Goal: Transaction & Acquisition: Purchase product/service

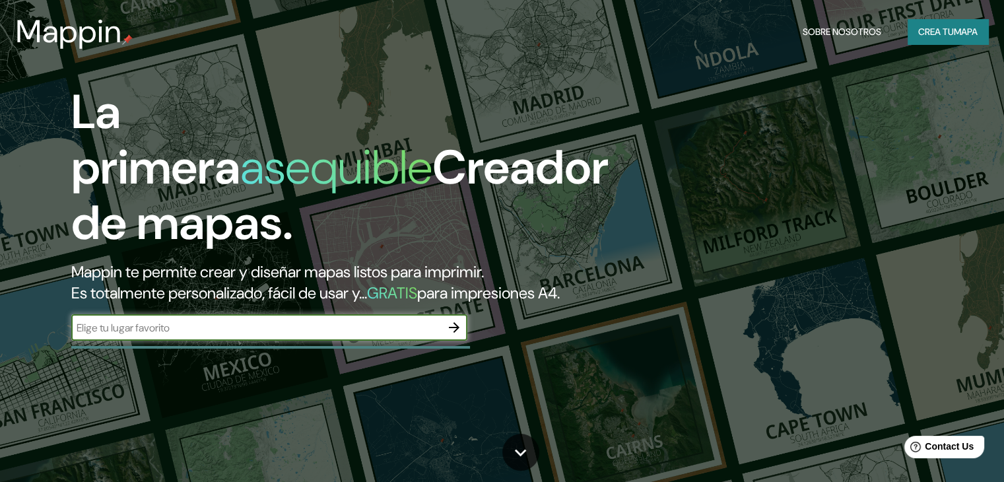
click at [249, 335] on input "text" at bounding box center [255, 327] width 369 height 15
type input "APC la montaña veracruz"
click at [455, 335] on icon "button" at bounding box center [454, 327] width 16 height 16
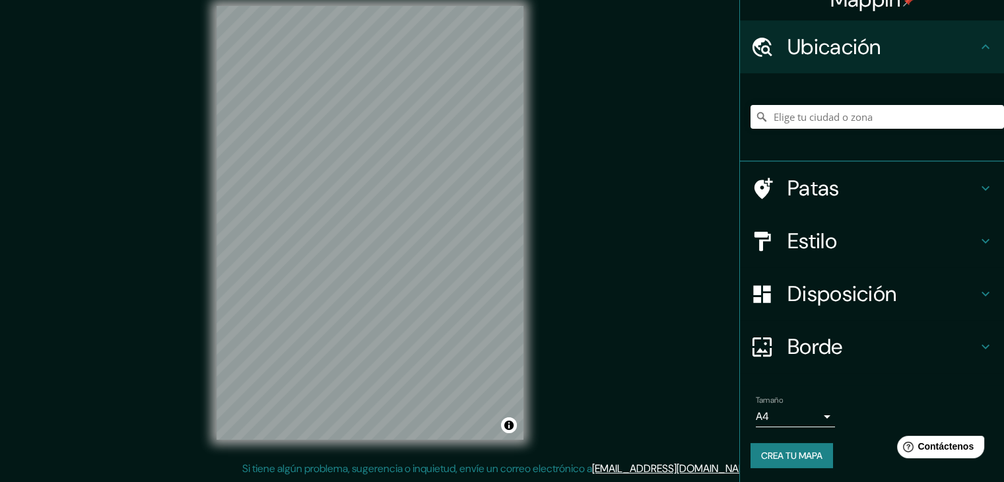
scroll to position [23, 0]
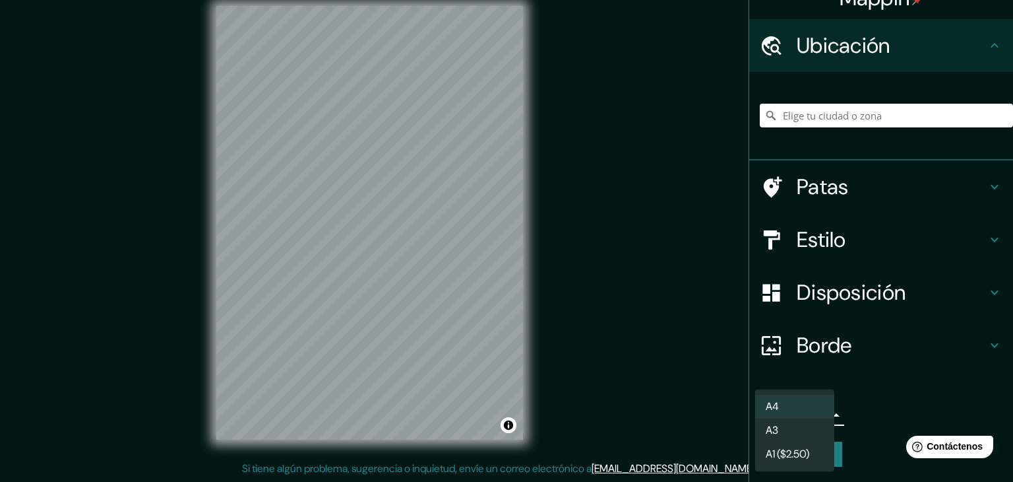
click at [765, 422] on body "Mappin Ubicación Patas Estilo Disposición Borde Elige un borde. Consejo : puede…" at bounding box center [506, 226] width 1013 height 482
click at [790, 397] on li "A4" at bounding box center [794, 407] width 79 height 24
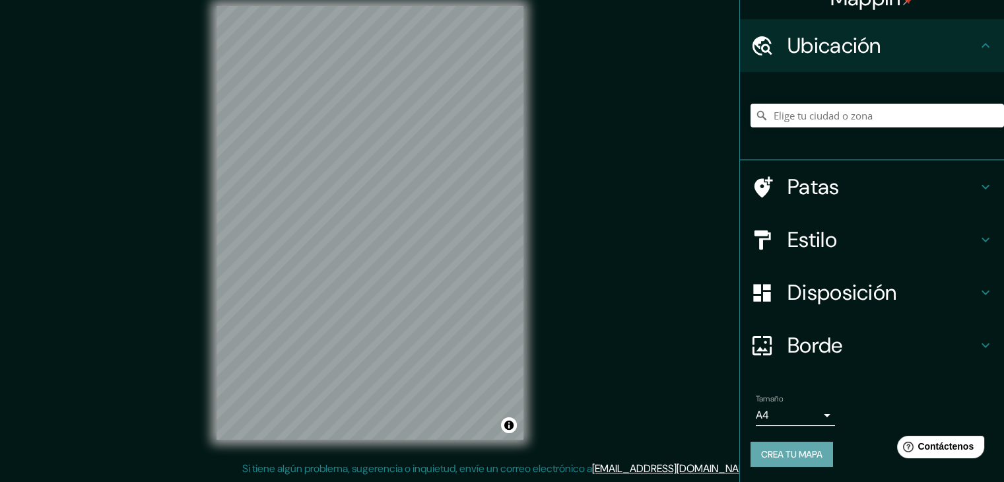
click at [779, 455] on font "Crea tu mapa" at bounding box center [791, 454] width 61 height 12
click at [856, 84] on div at bounding box center [876, 115] width 253 height 66
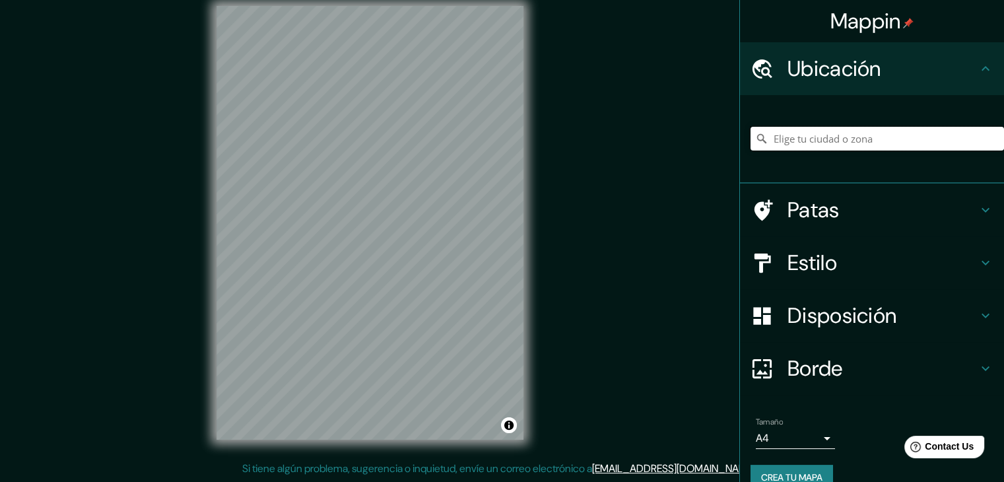
click at [882, 143] on input "Elige tu ciudad o zona" at bounding box center [876, 139] width 253 height 24
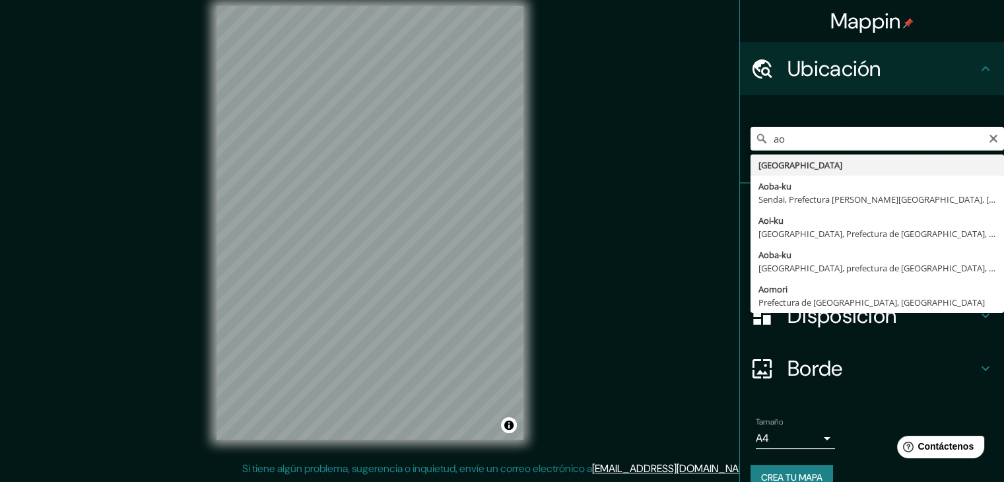
type input "a"
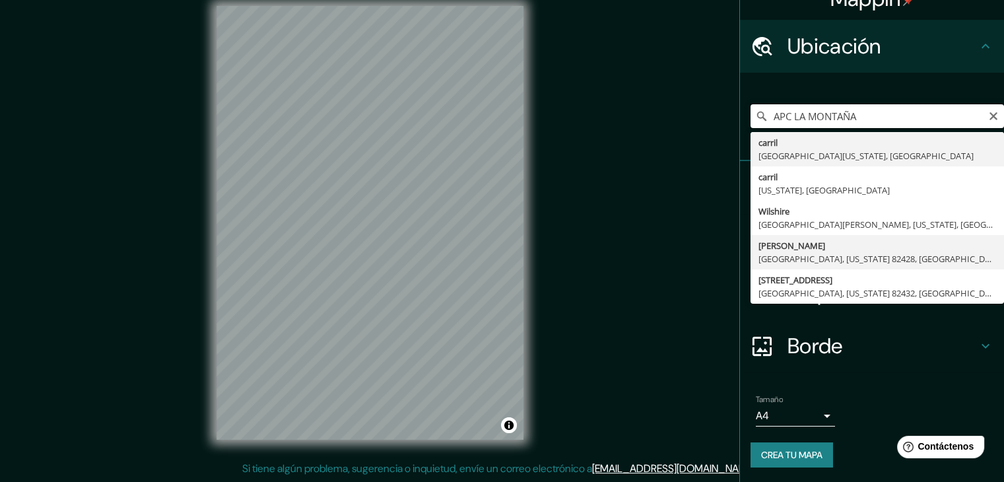
scroll to position [23, 0]
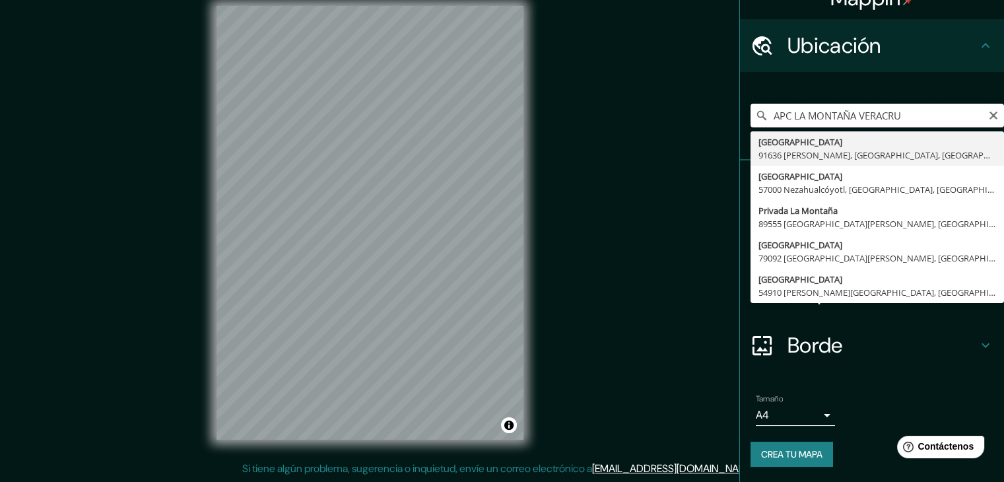
type input "APC LA MONTAÑA VERACRUZ"
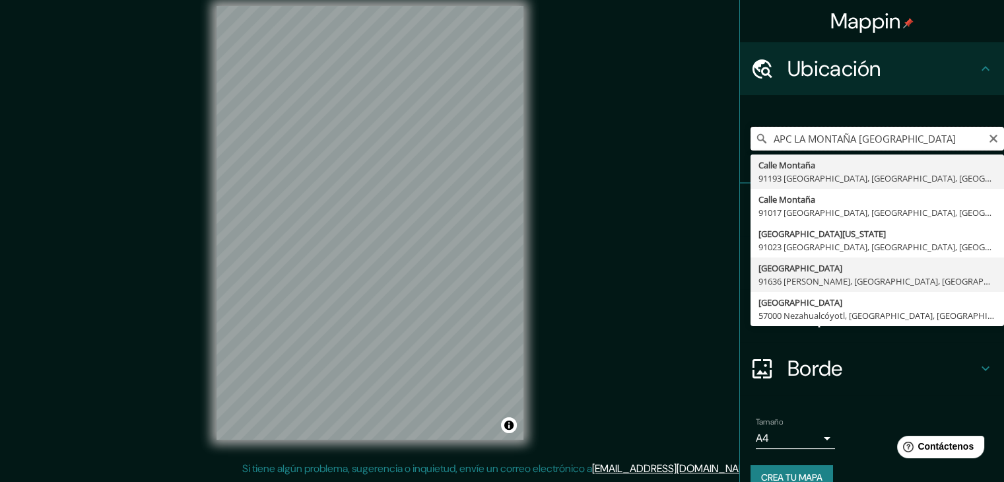
scroll to position [0, 0]
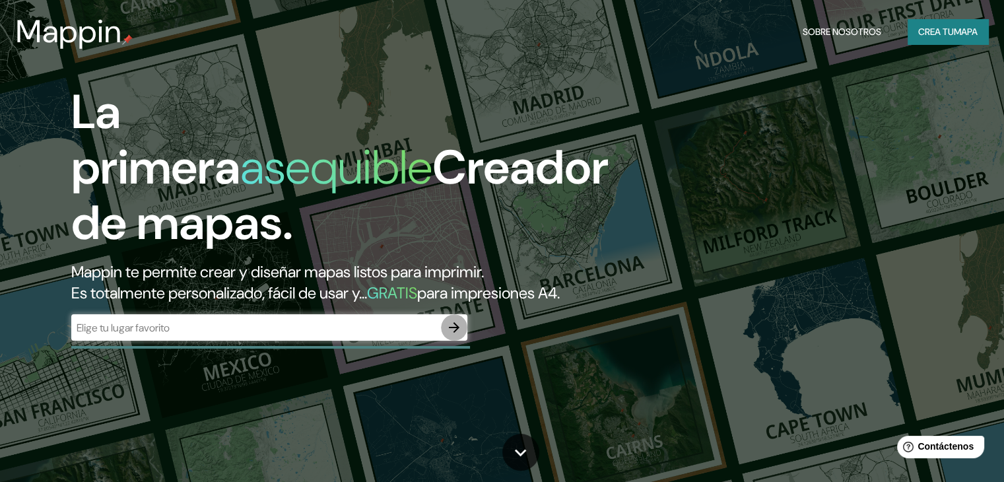
click at [453, 335] on icon "button" at bounding box center [454, 327] width 16 height 16
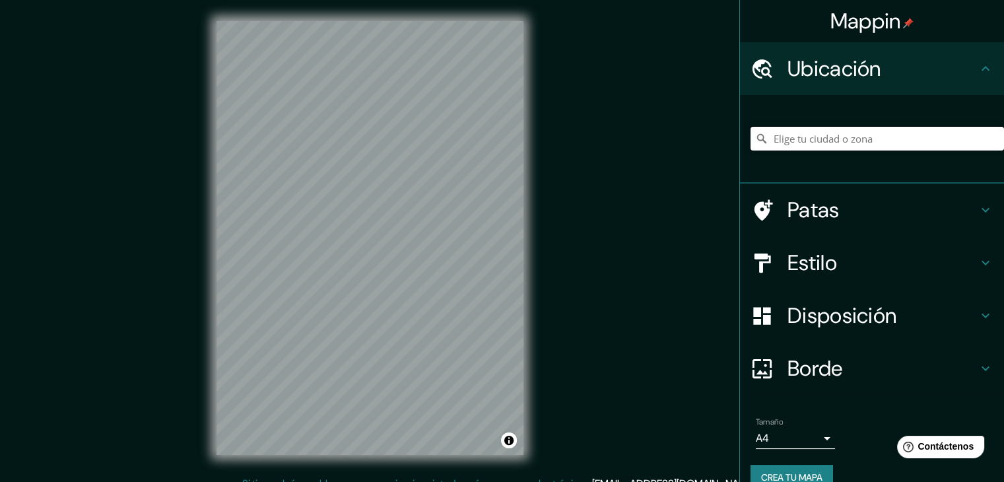
click at [815, 129] on input "Elige tu ciudad o zona" at bounding box center [876, 139] width 253 height 24
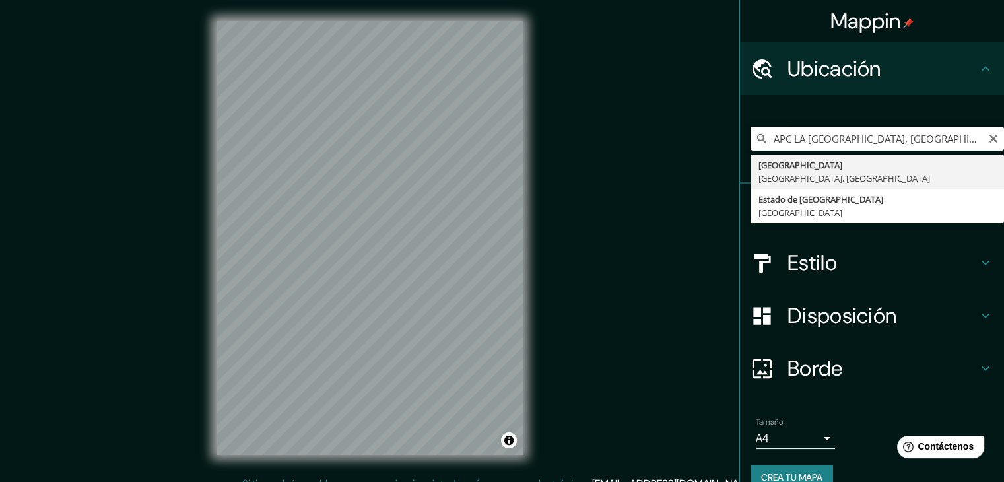
type input "Veracruz, Estado de Veracruz, México"
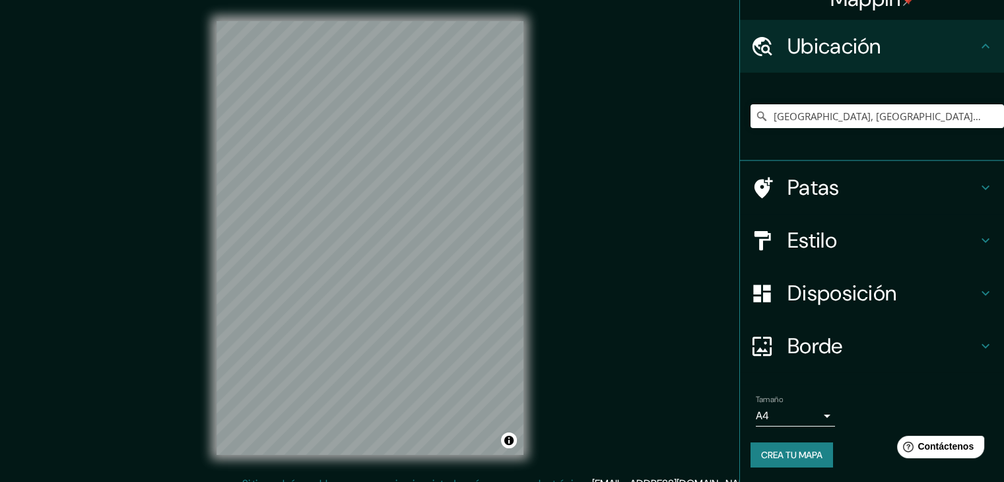
scroll to position [23, 0]
click at [766, 445] on font "Crea tu mapa" at bounding box center [791, 453] width 61 height 17
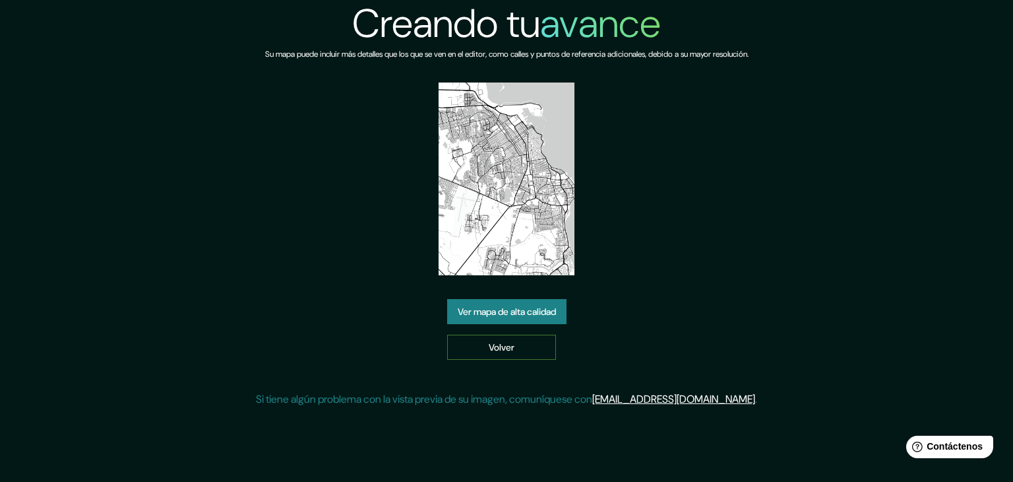
click at [517, 346] on link "Volver" at bounding box center [501, 347] width 109 height 25
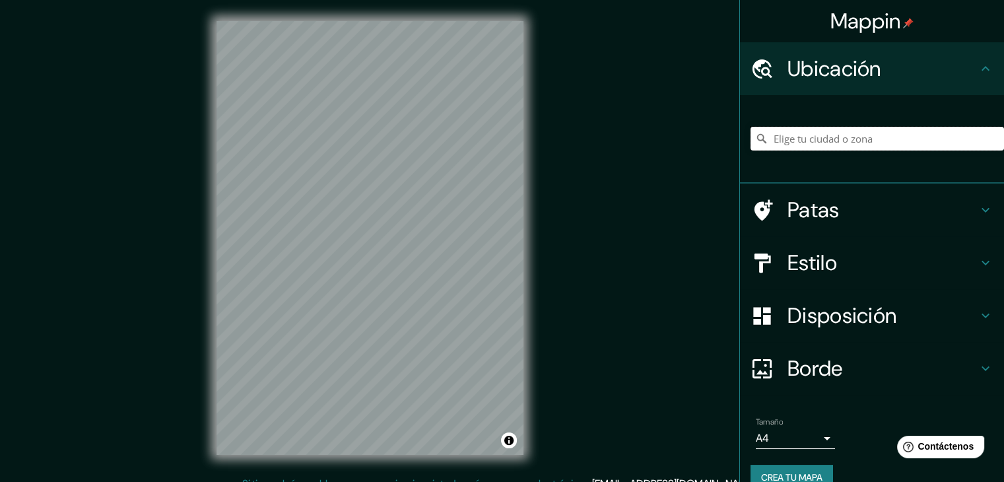
click at [926, 137] on input "Elige tu ciudad o zona" at bounding box center [876, 139] width 253 height 24
click at [827, 263] on font "Estilo" at bounding box center [811, 263] width 49 height 28
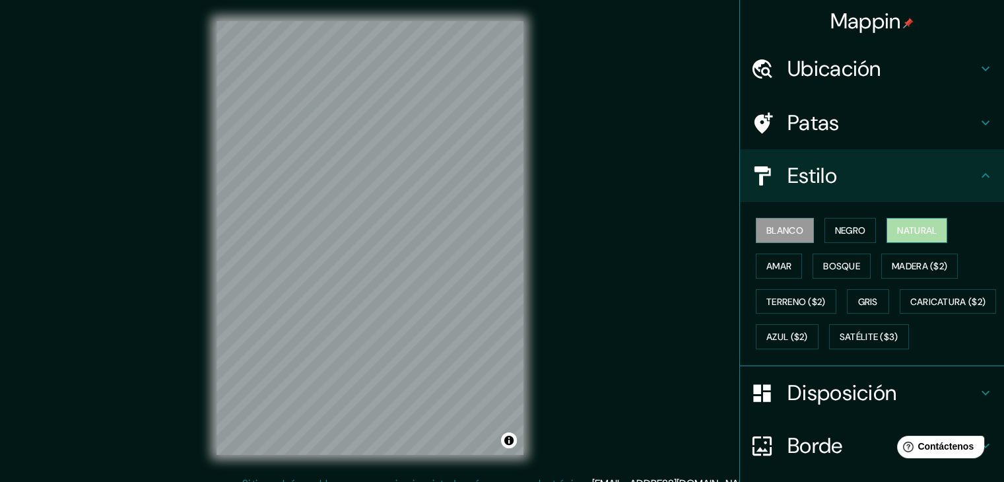
click at [916, 230] on font "Natural" at bounding box center [917, 230] width 40 height 12
click at [826, 271] on font "Bosque" at bounding box center [841, 265] width 37 height 17
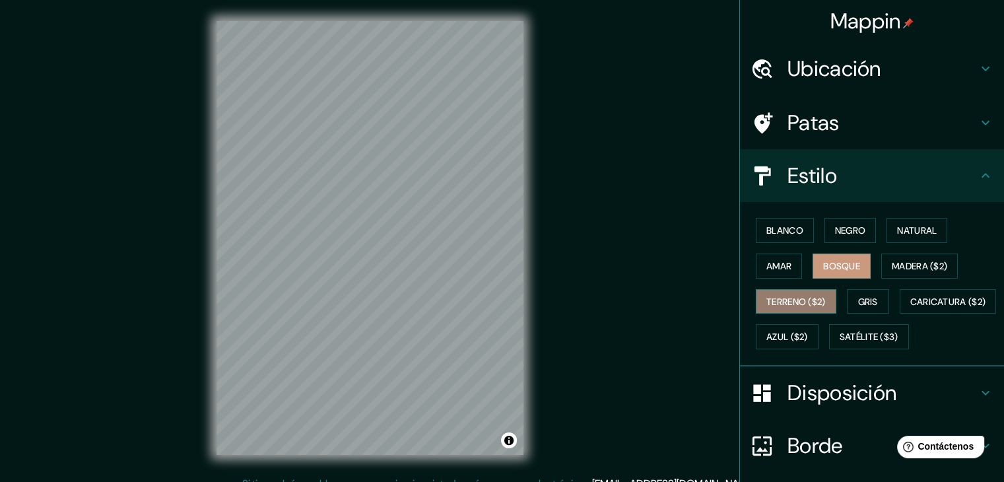
click at [820, 299] on button "Terreno ($2)" at bounding box center [795, 301] width 80 height 25
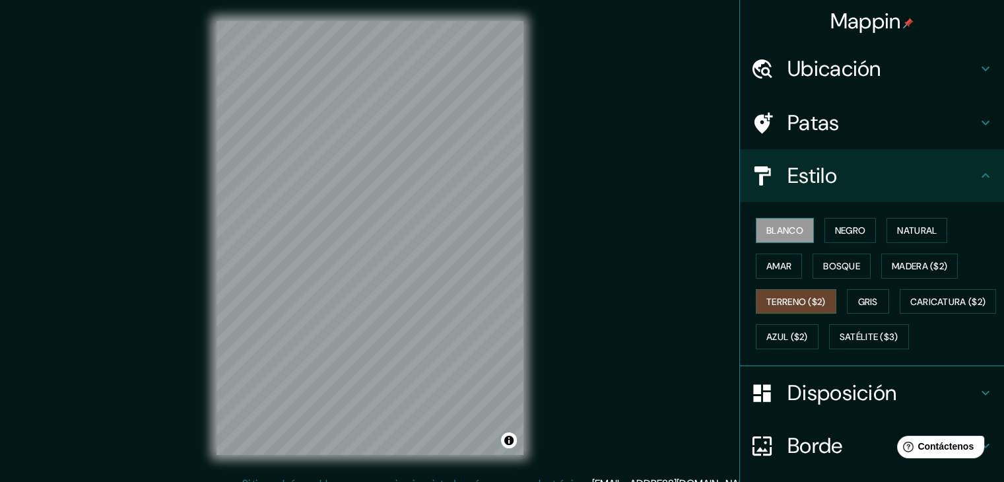
click at [767, 228] on font "Blanco" at bounding box center [784, 230] width 37 height 12
click at [903, 238] on button "Natural" at bounding box center [916, 230] width 61 height 25
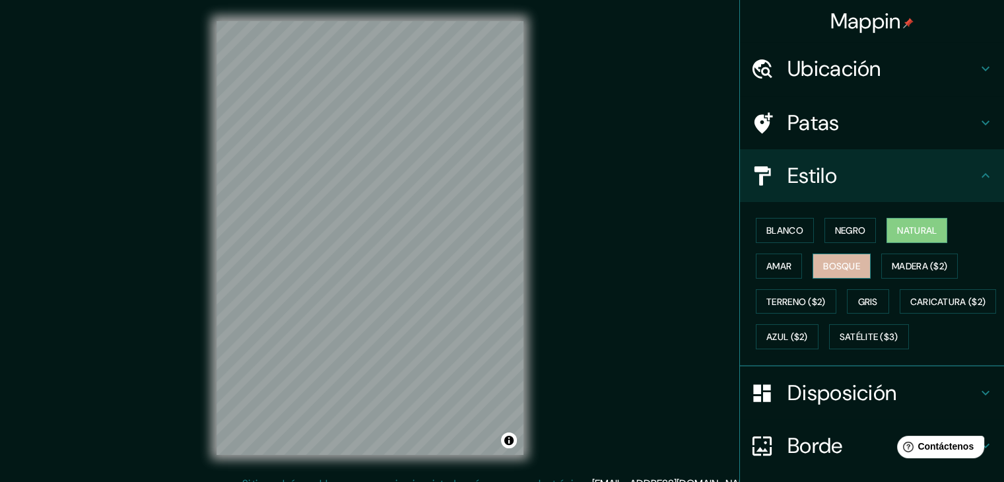
click at [829, 266] on font "Bosque" at bounding box center [841, 266] width 37 height 12
click at [838, 228] on font "Negro" at bounding box center [850, 230] width 31 height 12
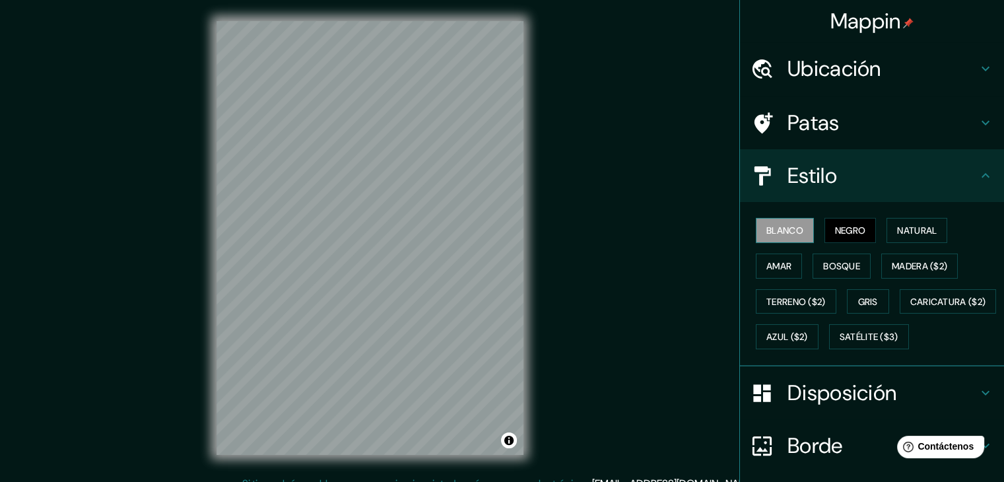
click at [792, 234] on font "Blanco" at bounding box center [784, 230] width 37 height 12
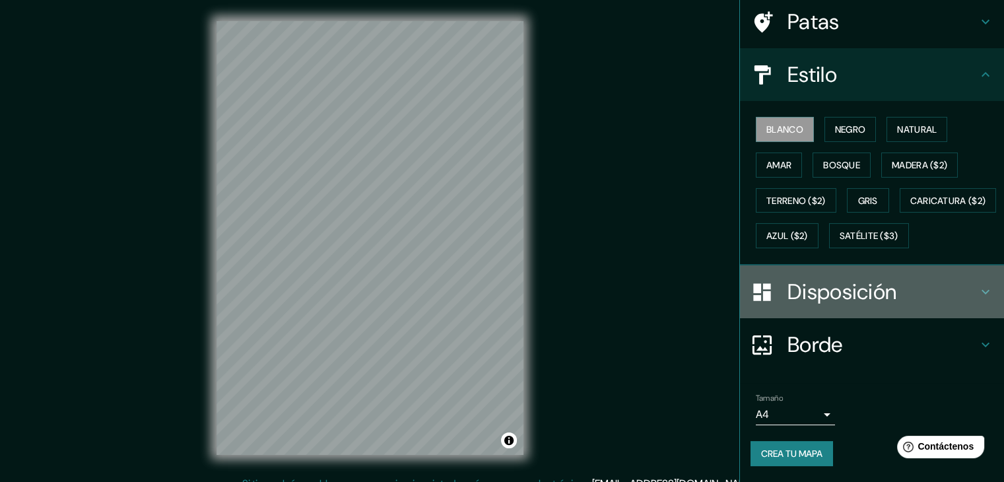
click at [847, 281] on font "Disposición" at bounding box center [841, 292] width 109 height 28
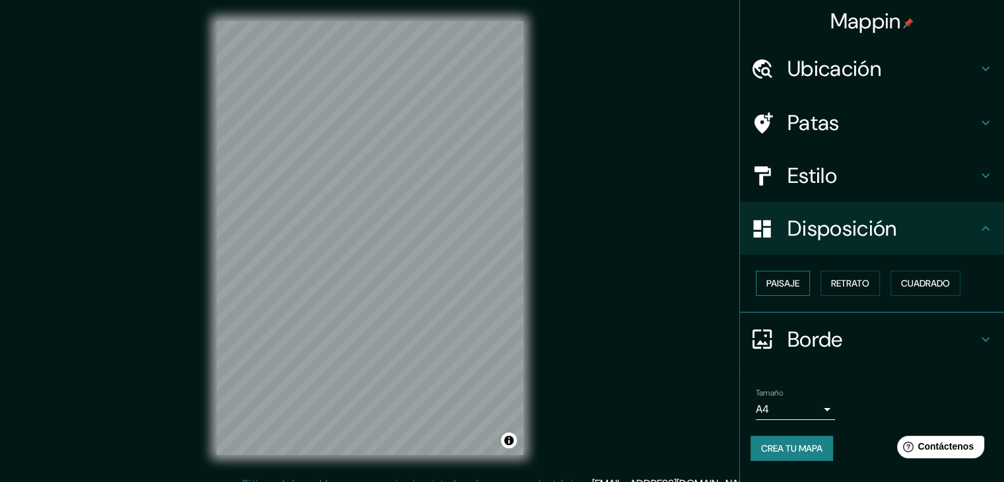
click at [803, 282] on button "Paisaje" at bounding box center [782, 283] width 54 height 25
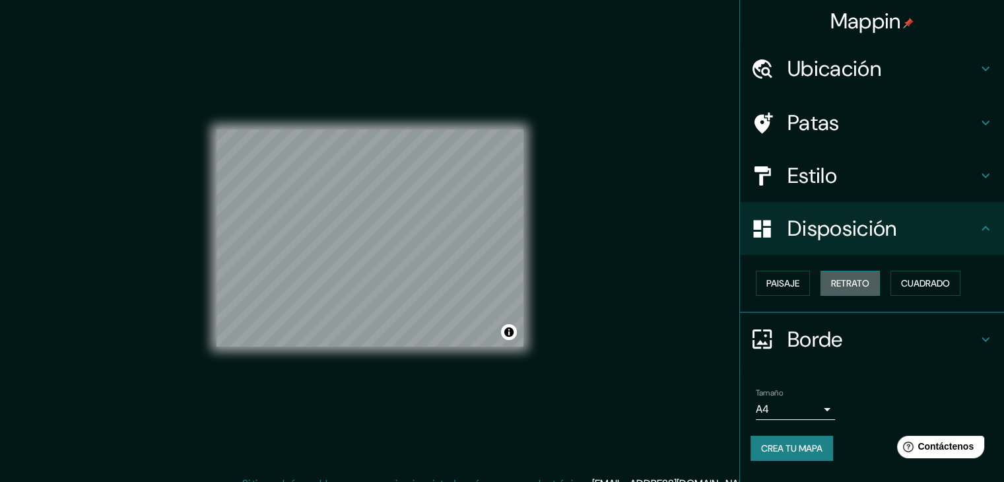
click at [844, 282] on font "Retrato" at bounding box center [850, 283] width 38 height 12
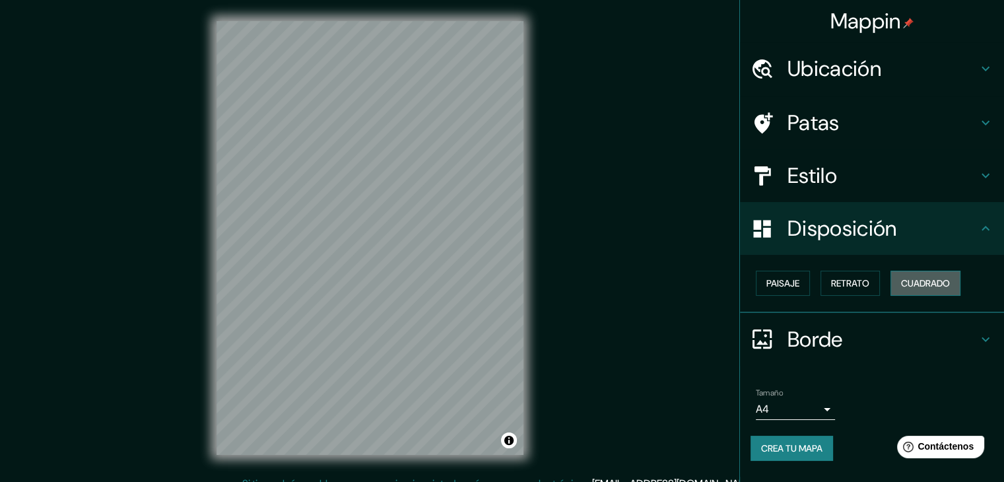
click at [905, 272] on button "Cuadrado" at bounding box center [925, 283] width 70 height 25
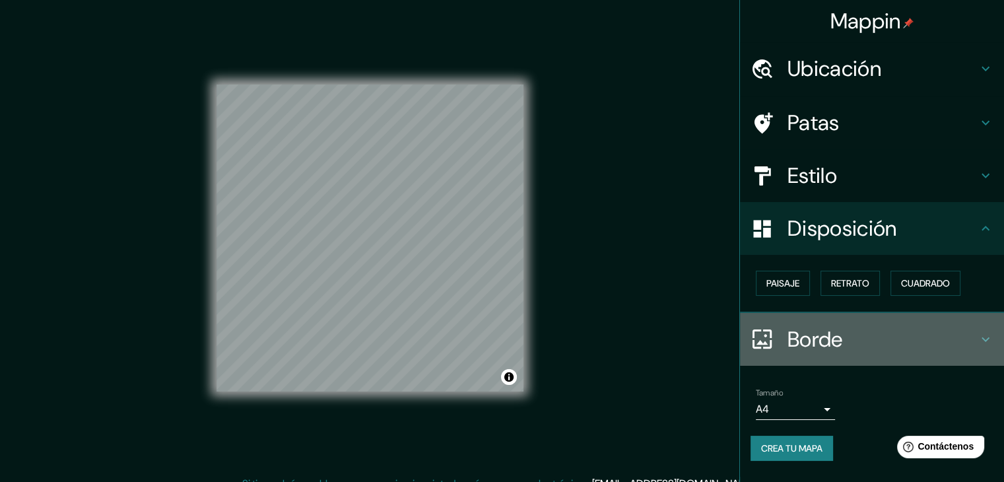
click at [831, 352] on div "Borde" at bounding box center [872, 339] width 264 height 53
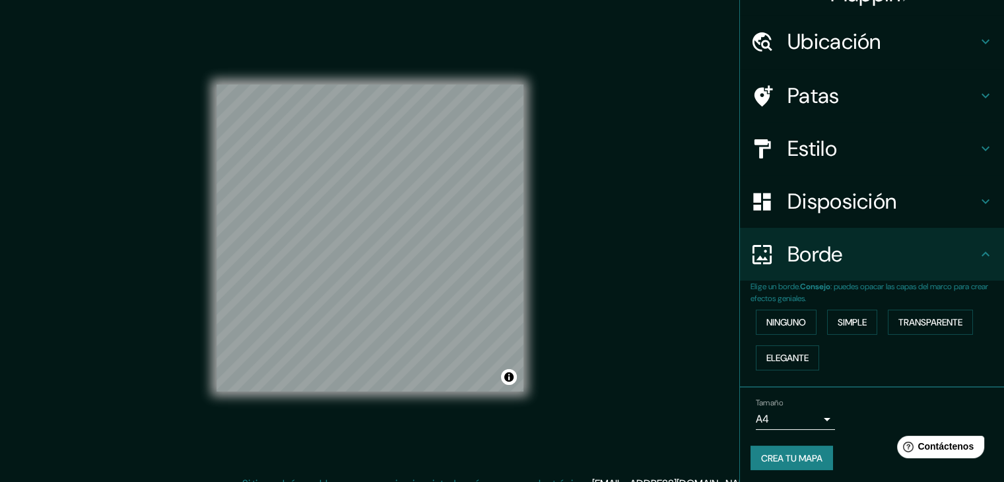
scroll to position [30, 0]
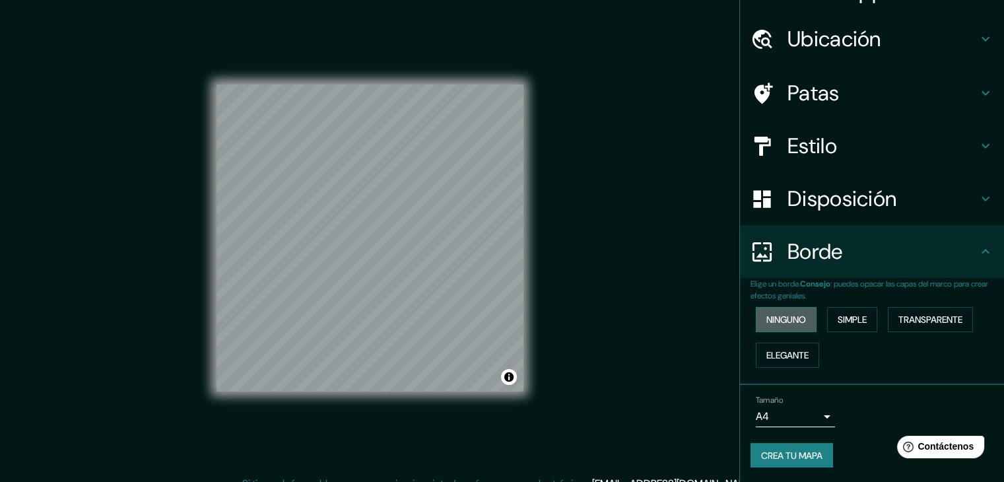
click at [783, 314] on font "Ninguno" at bounding box center [786, 319] width 40 height 12
click at [784, 317] on font "Ninguno" at bounding box center [786, 319] width 40 height 12
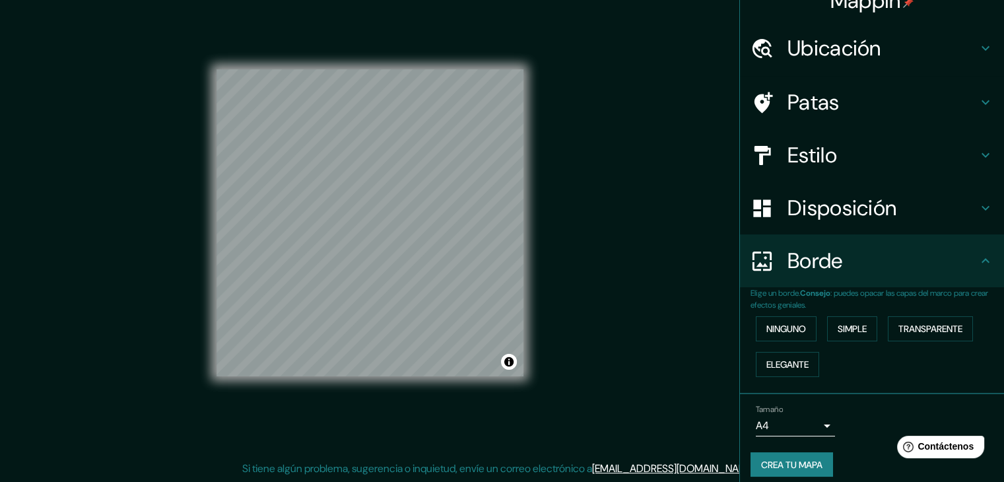
scroll to position [0, 0]
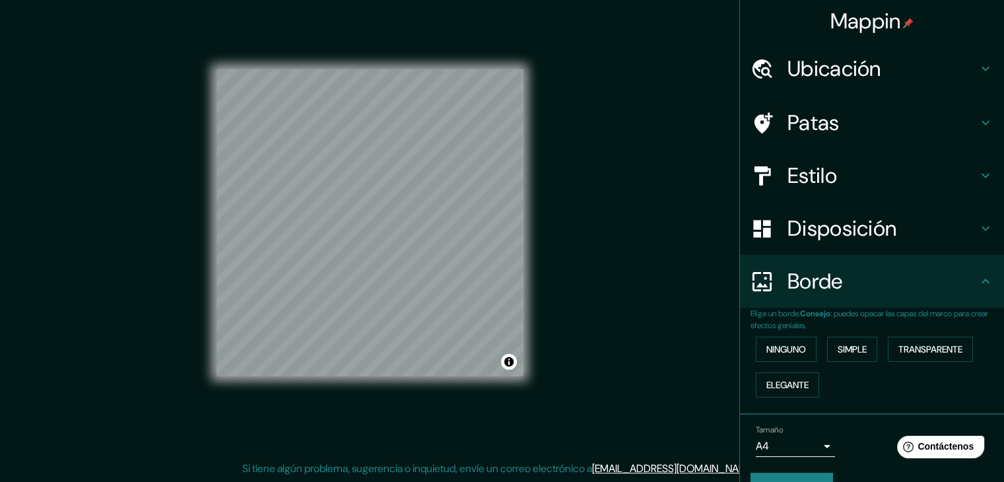
click at [819, 96] on div "Patas" at bounding box center [872, 122] width 264 height 53
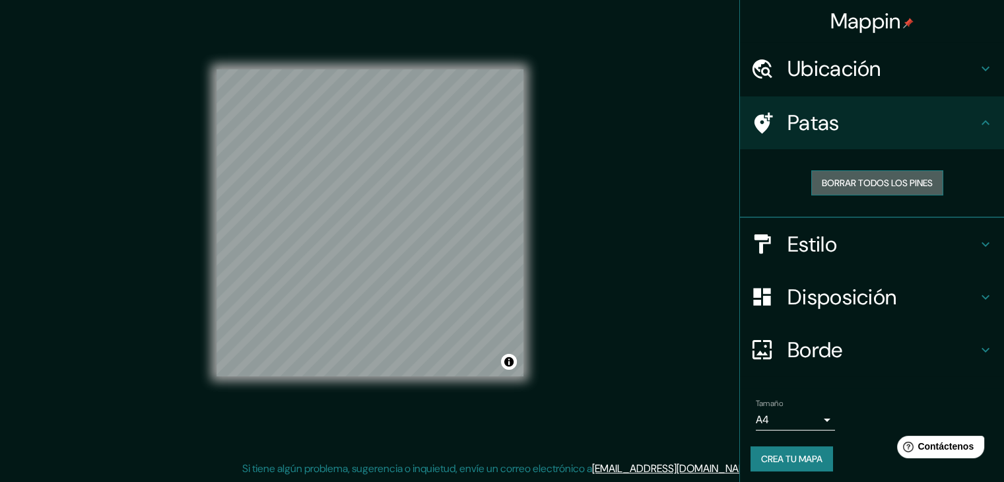
click at [823, 181] on font "Borrar todos los pines" at bounding box center [876, 183] width 111 height 12
click at [829, 65] on font "Ubicación" at bounding box center [834, 69] width 94 height 28
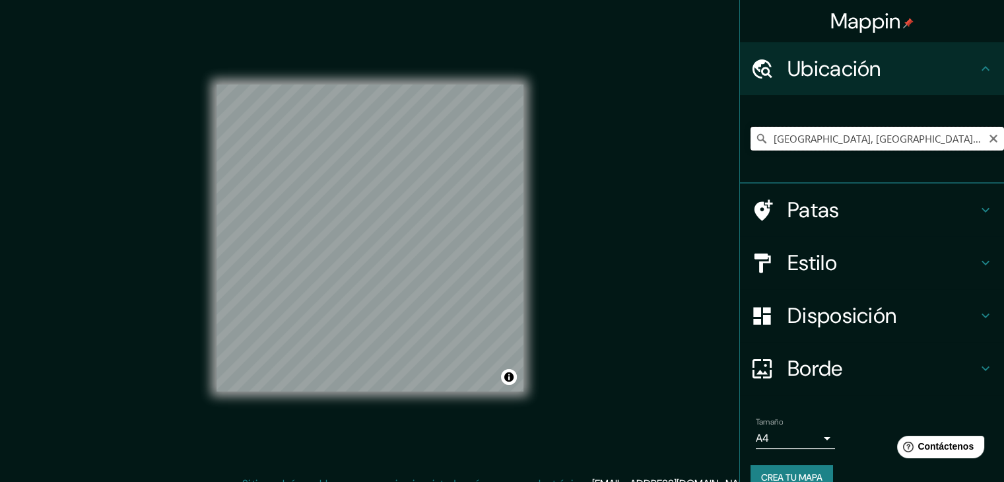
click at [874, 144] on input "Veracruz, Estado de Veracruz, México" at bounding box center [876, 139] width 253 height 24
click at [765, 146] on input "Veracruz, Estado de Veracruz, México" at bounding box center [876, 139] width 253 height 24
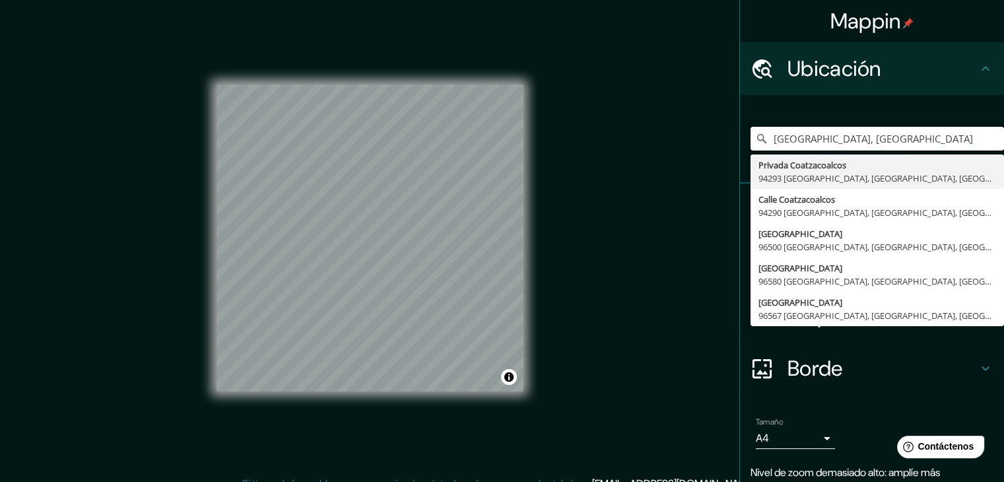
type input "[GEOGRAPHIC_DATA], [GEOGRAPHIC_DATA]"
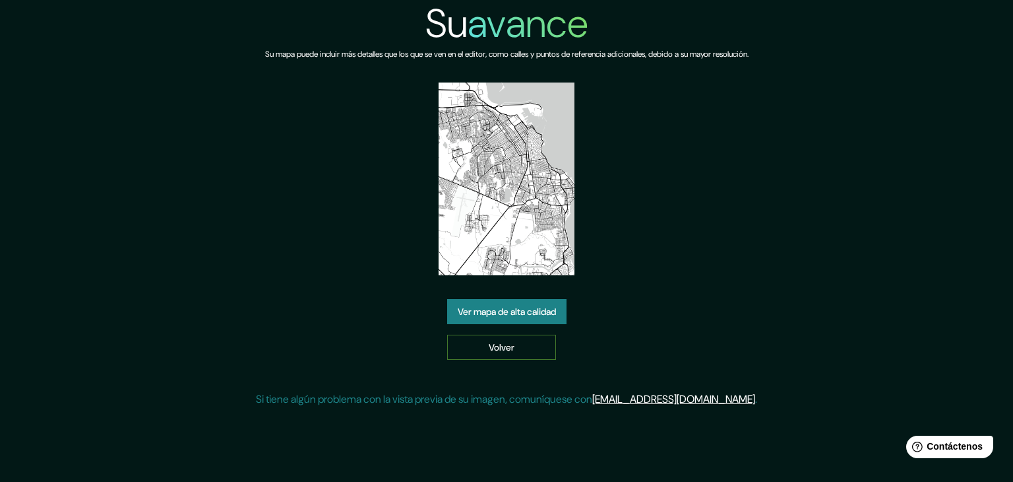
click at [516, 343] on link "Volver" at bounding box center [501, 347] width 109 height 25
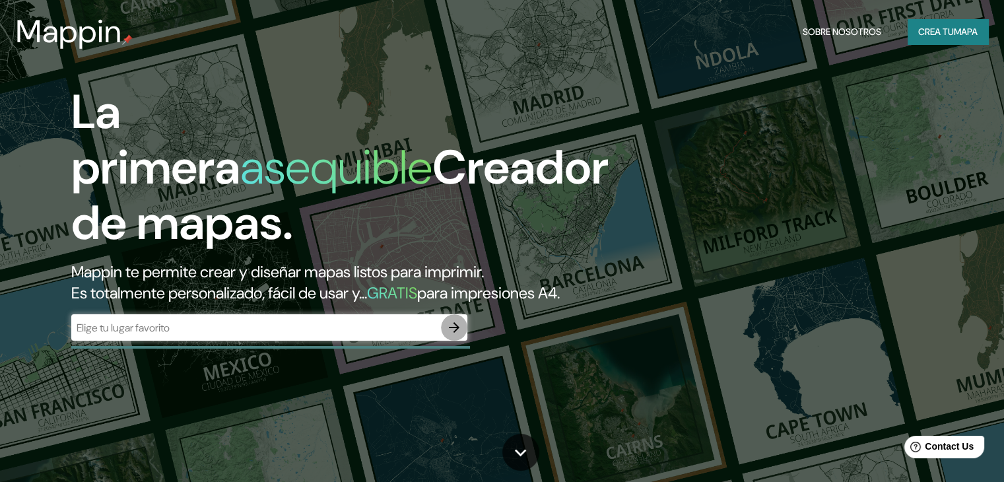
click at [456, 335] on icon "button" at bounding box center [454, 327] width 16 height 16
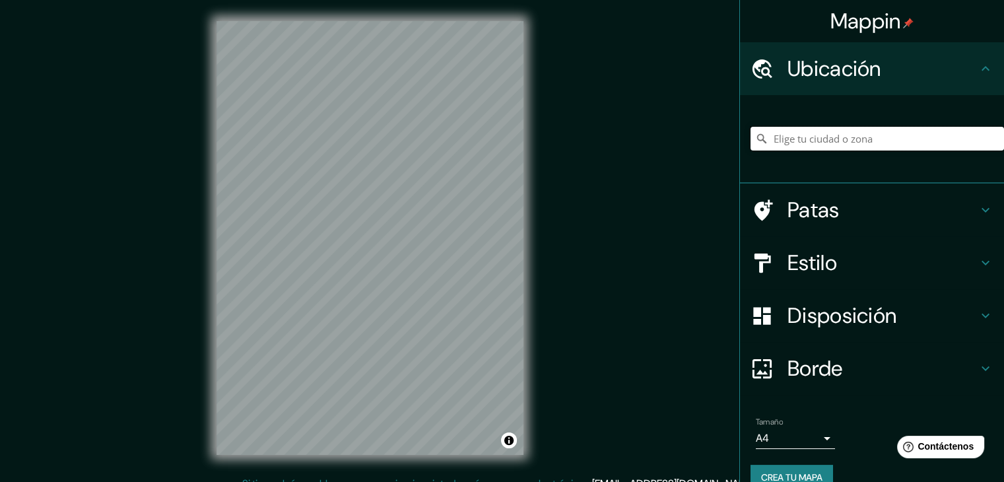
click at [855, 143] on input "Elige tu ciudad o zona" at bounding box center [876, 139] width 253 height 24
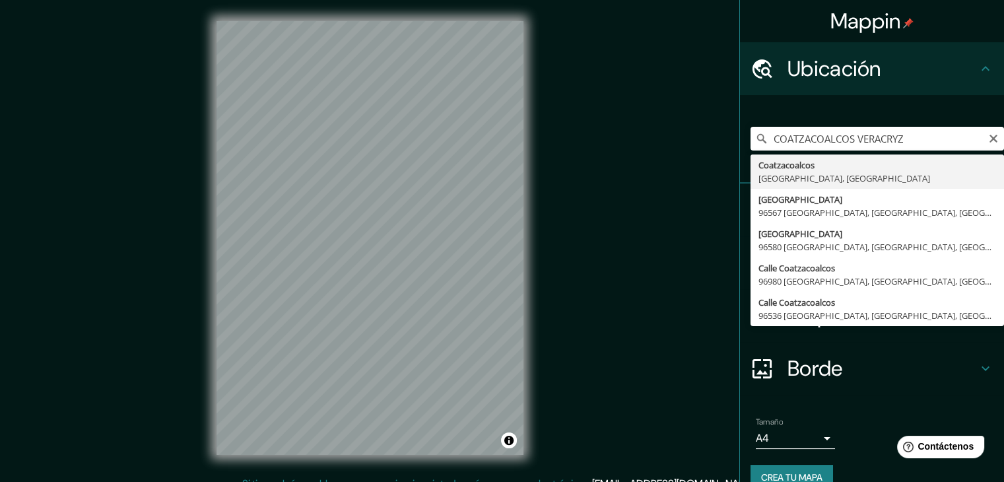
type input "[GEOGRAPHIC_DATA], [GEOGRAPHIC_DATA], [GEOGRAPHIC_DATA]"
